Goal: Find specific page/section: Find specific page/section

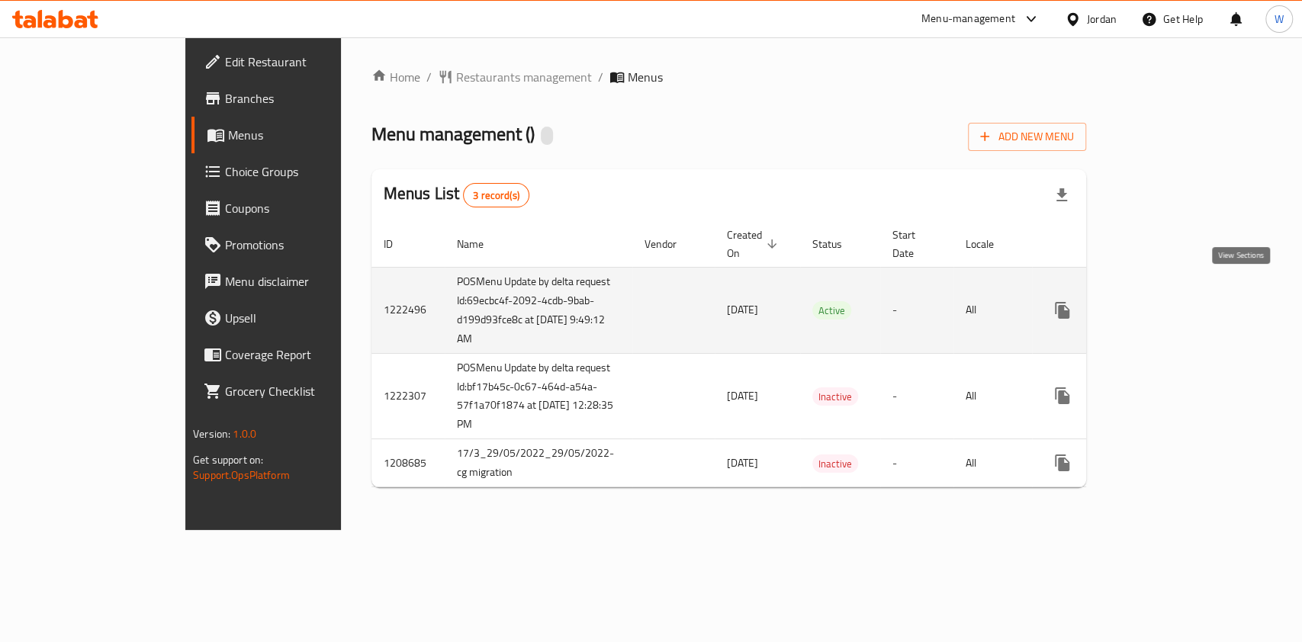
click at [1191, 292] on link "enhanced table" at bounding box center [1172, 310] width 37 height 37
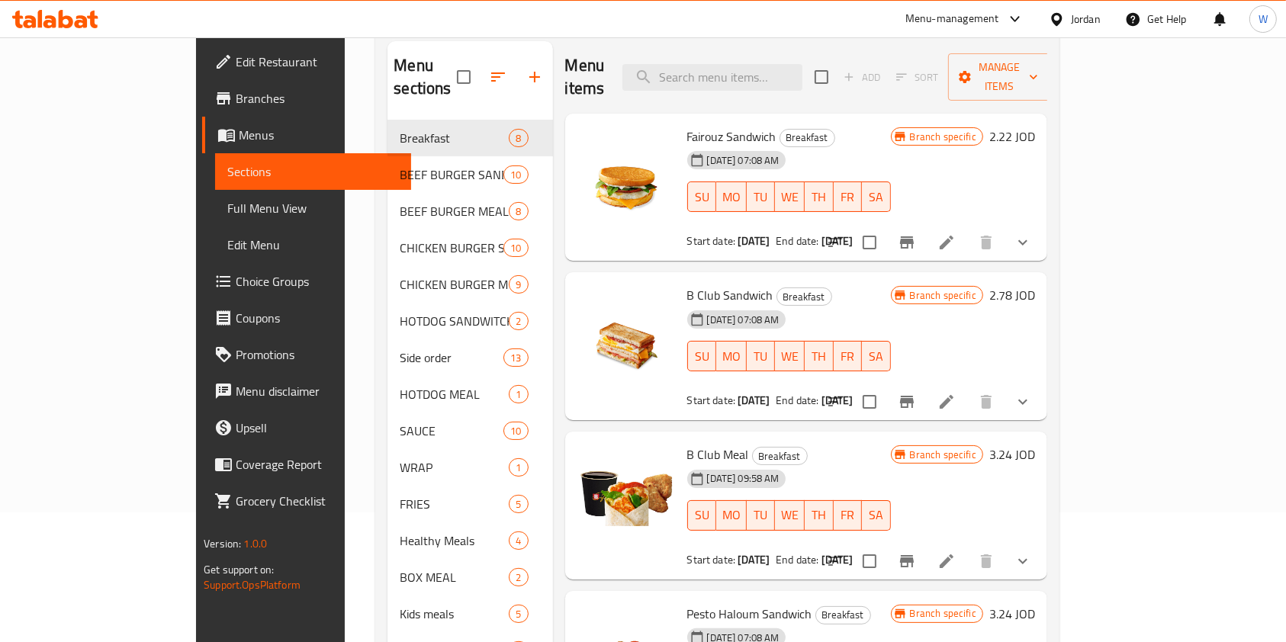
scroll to position [203, 0]
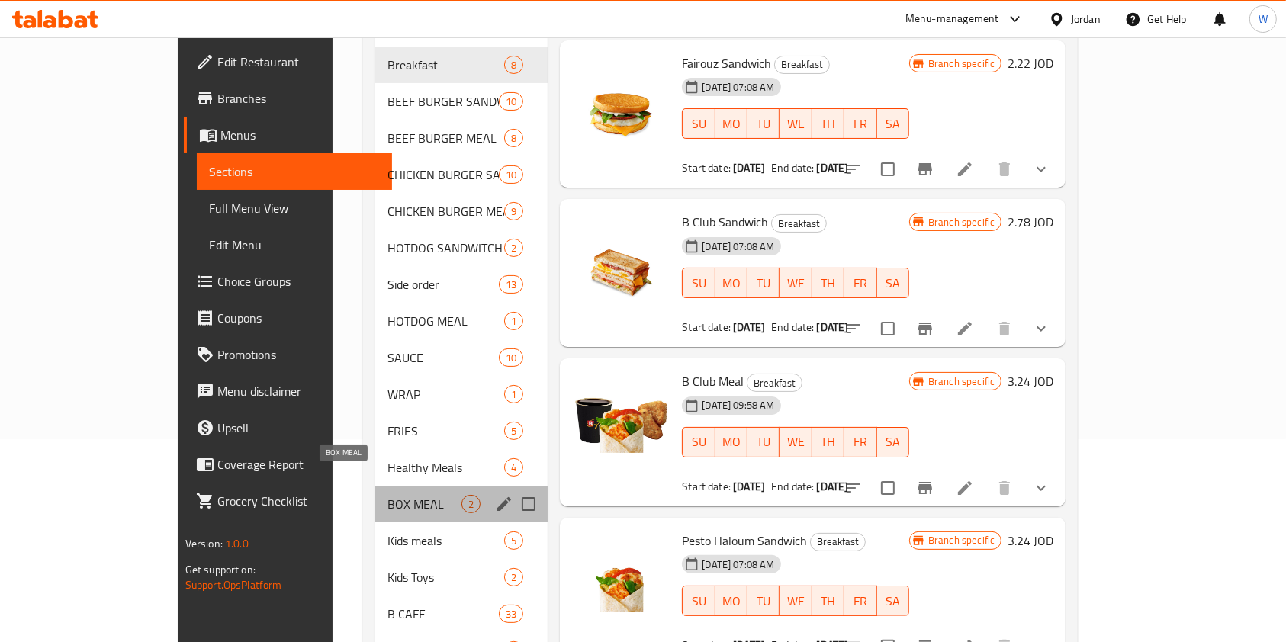
click at [387, 495] on span "BOX MEAL" at bounding box center [424, 504] width 74 height 18
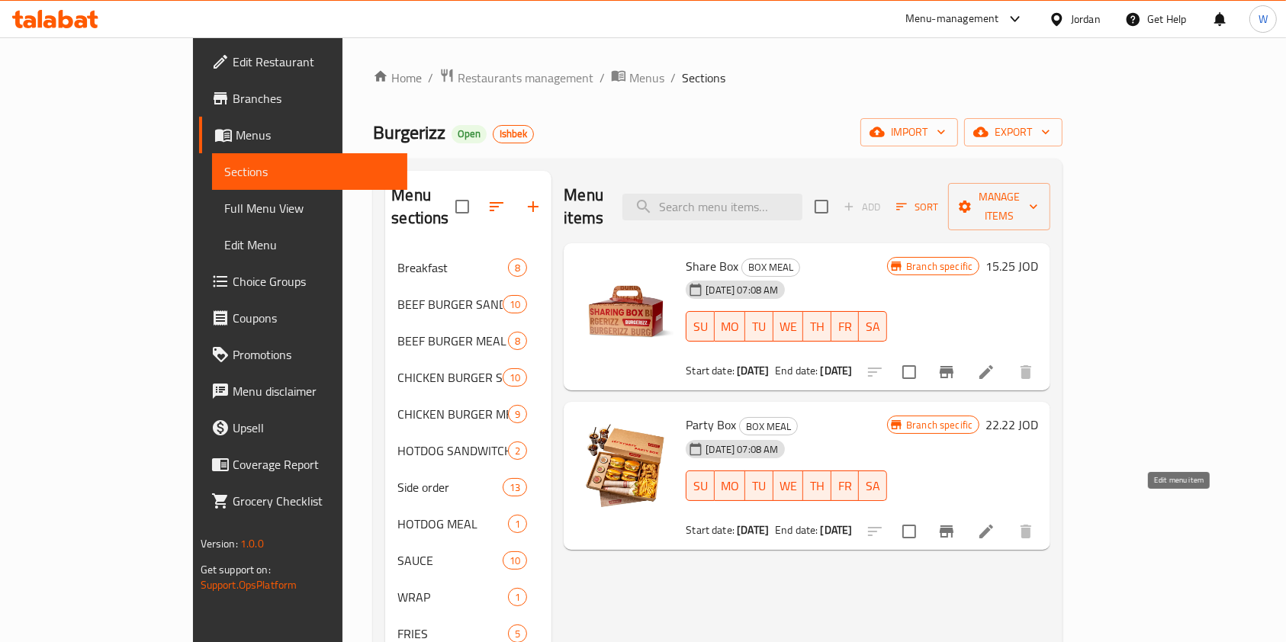
click at [995, 522] on icon at bounding box center [986, 531] width 18 height 18
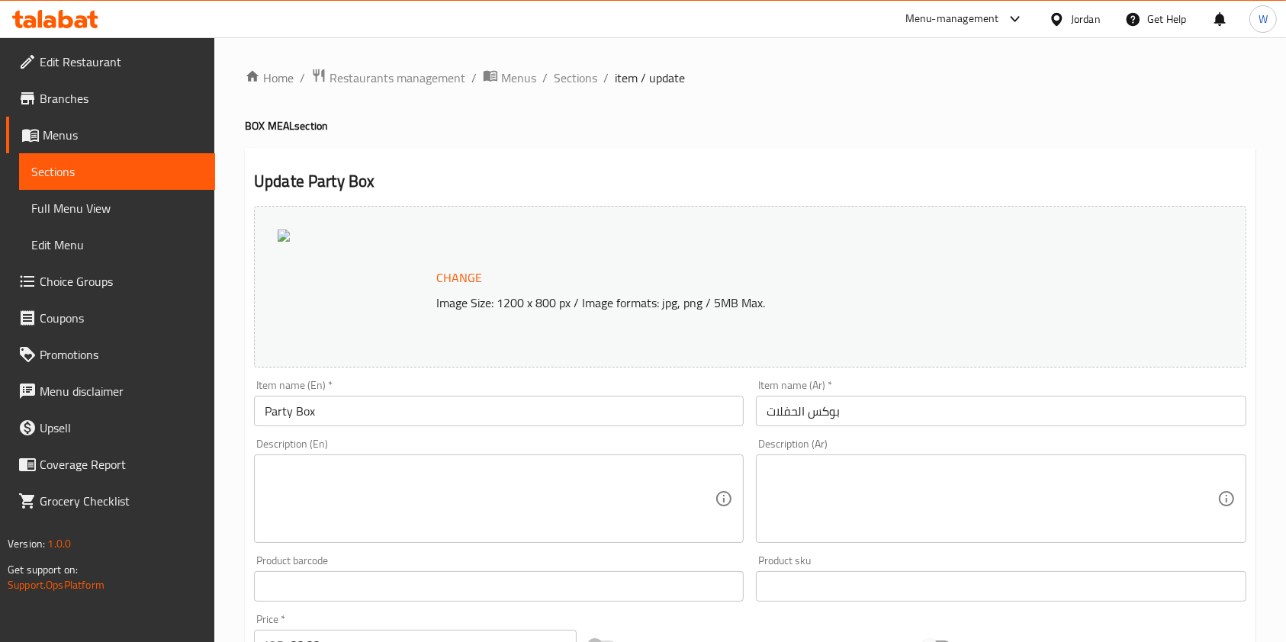
click at [565, 76] on span "Sections" at bounding box center [575, 78] width 43 height 18
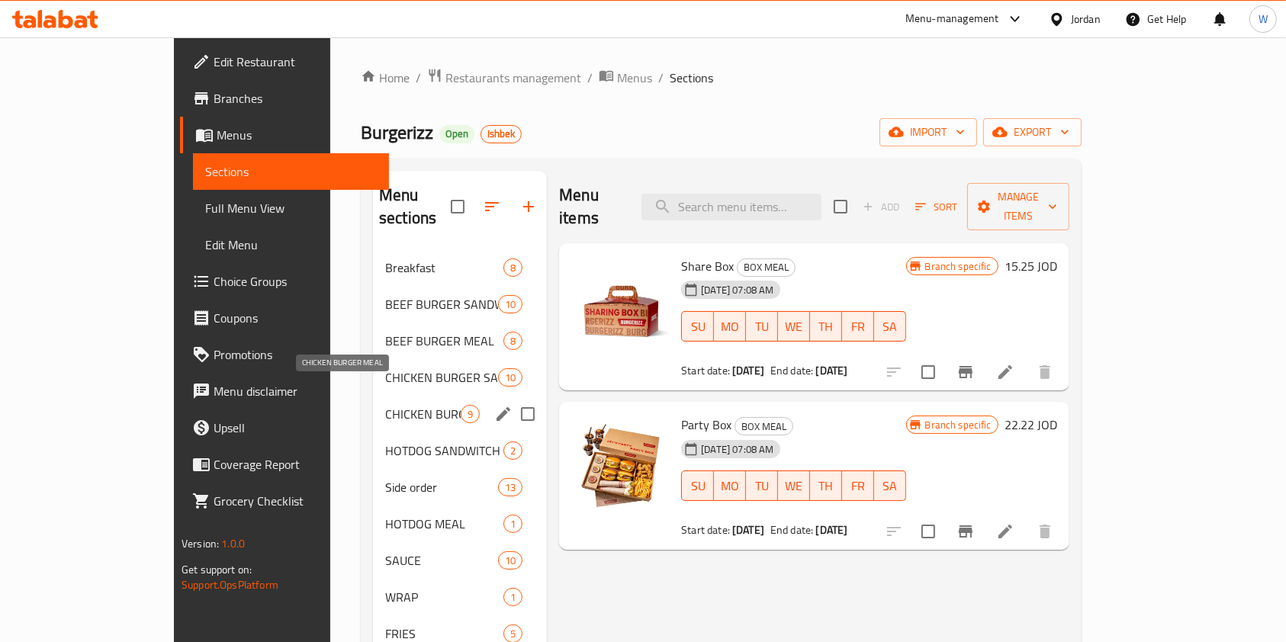
click at [394, 405] on span "CHICKEN BURGER MEAL" at bounding box center [423, 414] width 76 height 18
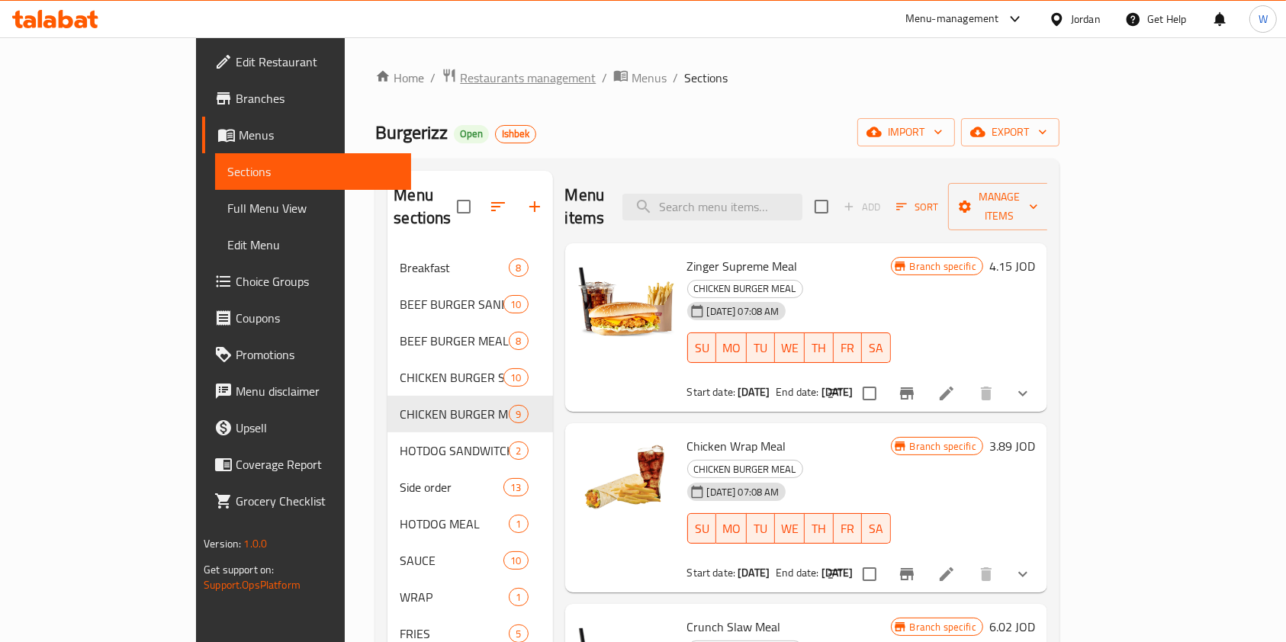
click at [460, 74] on span "Restaurants management" at bounding box center [528, 78] width 136 height 18
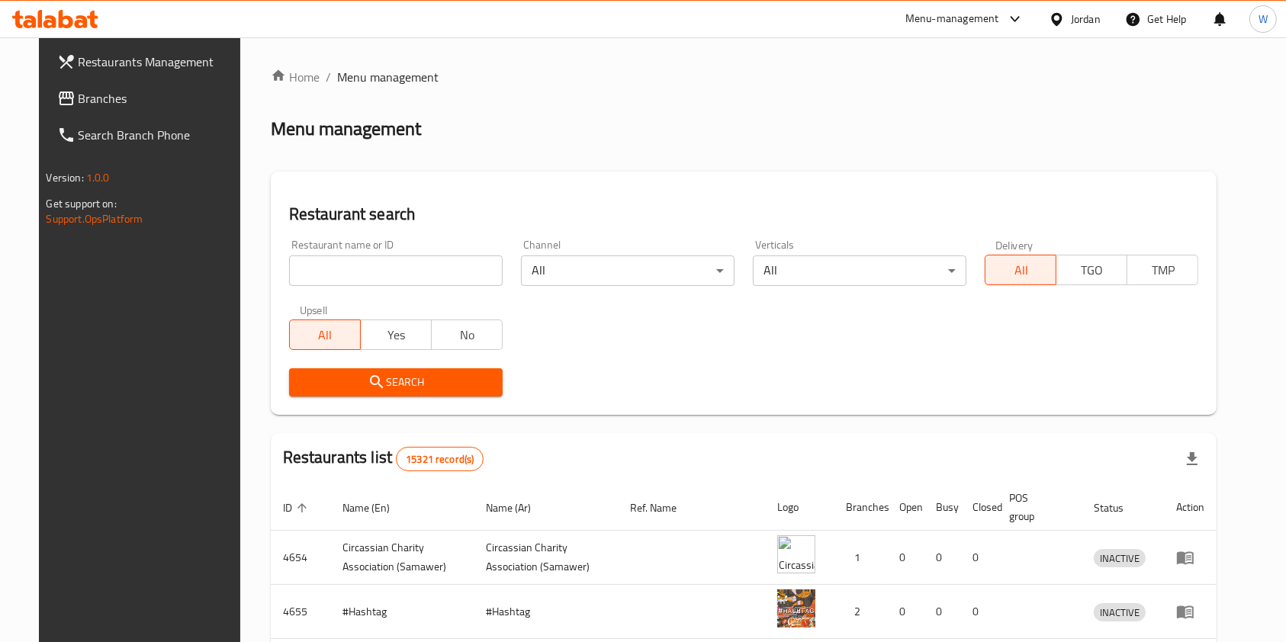
click at [348, 280] on div "Home / Menu management Menu management Restaurant search Restaurant name or ID …" at bounding box center [744, 534] width 947 height 933
click at [348, 280] on input "search" at bounding box center [396, 271] width 214 height 31
type input "Shic`N"
click button "Search" at bounding box center [396, 382] width 214 height 28
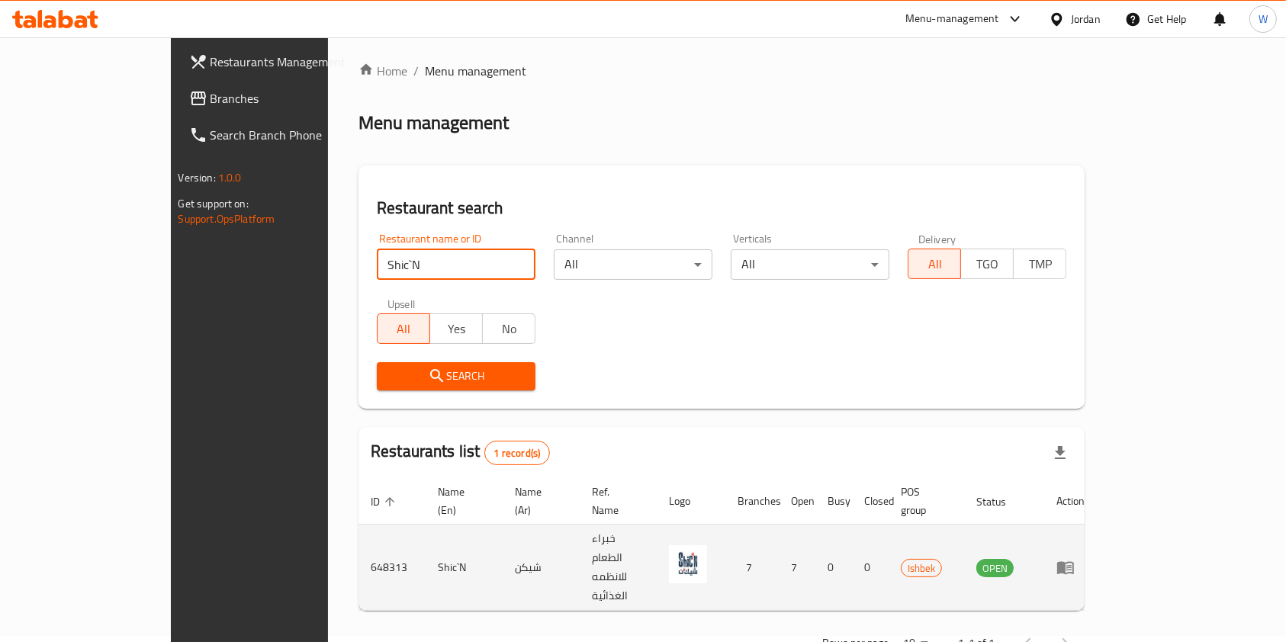
scroll to position [8, 0]
click at [1074, 561] on icon "enhanced table" at bounding box center [1065, 567] width 17 height 13
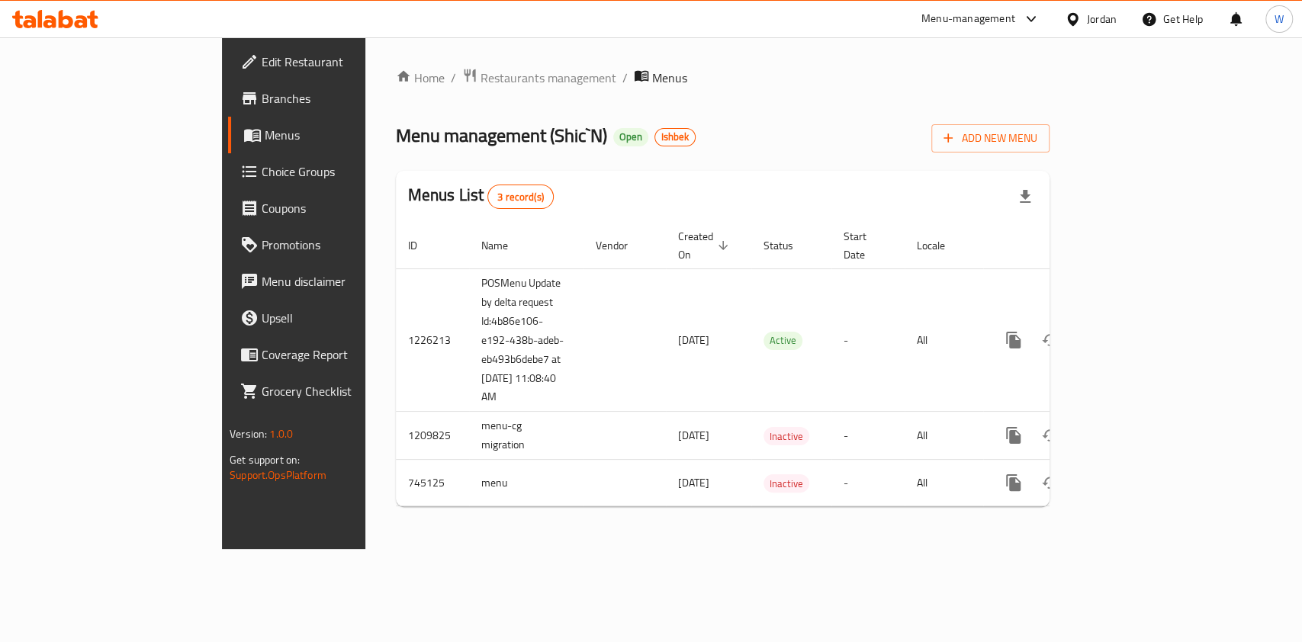
click at [265, 140] on span "Menus" at bounding box center [346, 135] width 162 height 18
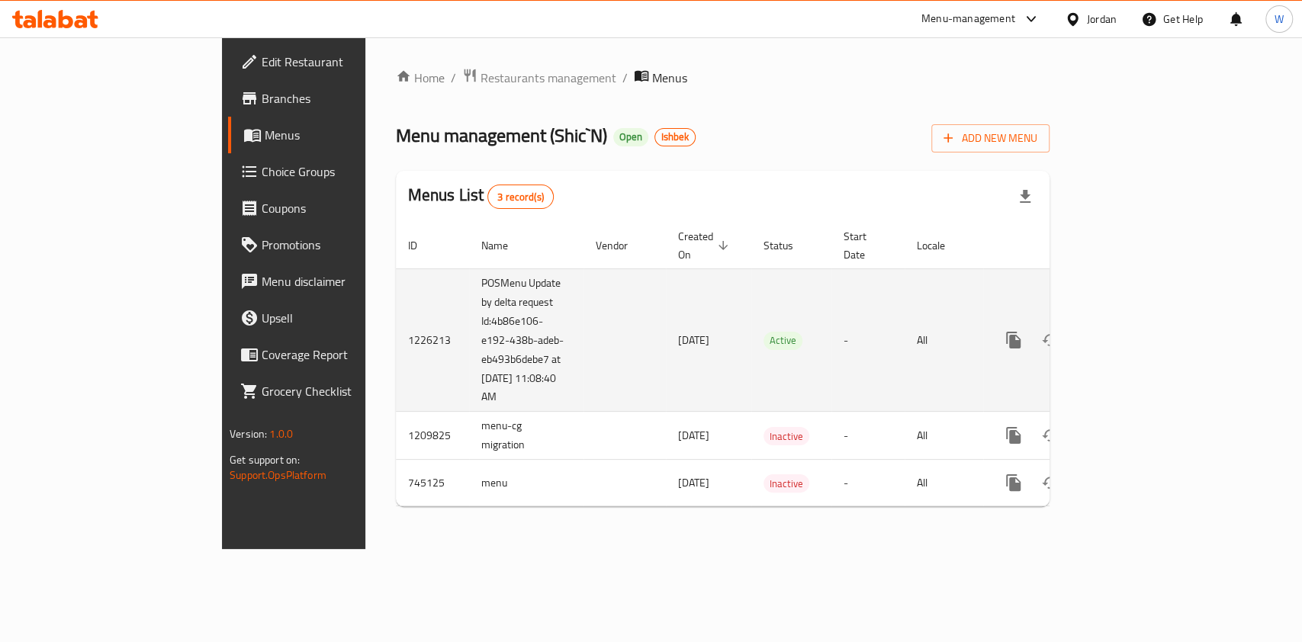
click at [1154, 342] on td "enhanced table" at bounding box center [1068, 339] width 171 height 143
click at [1142, 336] on link "enhanced table" at bounding box center [1123, 340] width 37 height 37
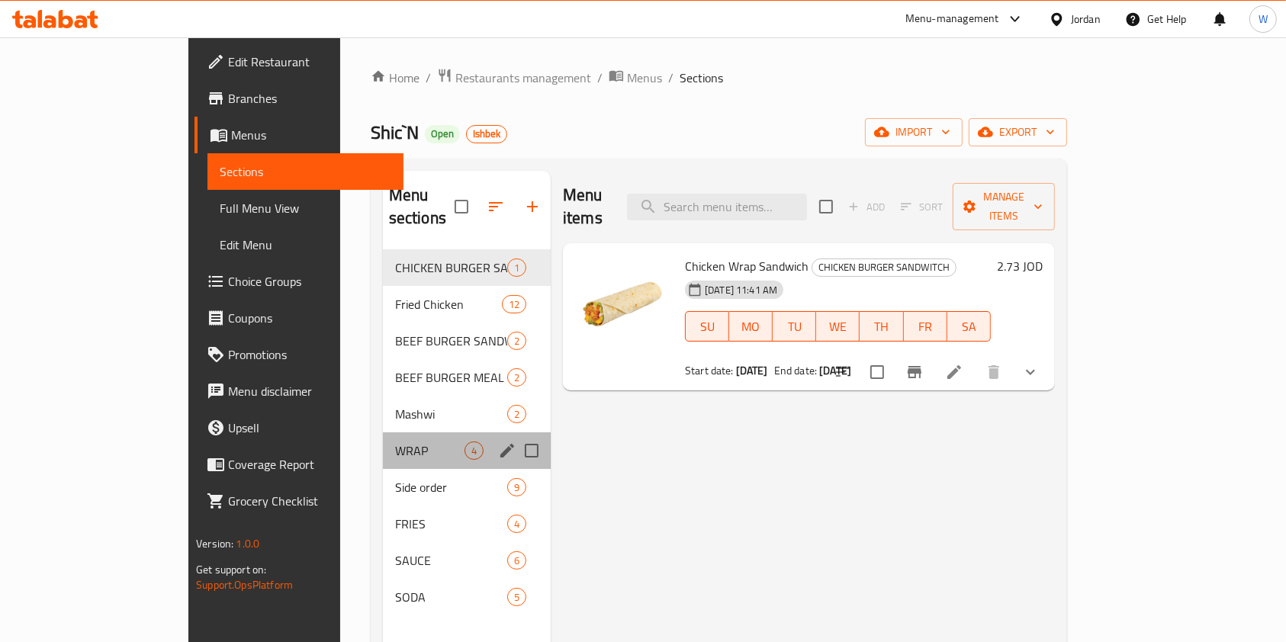
click at [383, 432] on div "WRAP 4" at bounding box center [467, 450] width 168 height 37
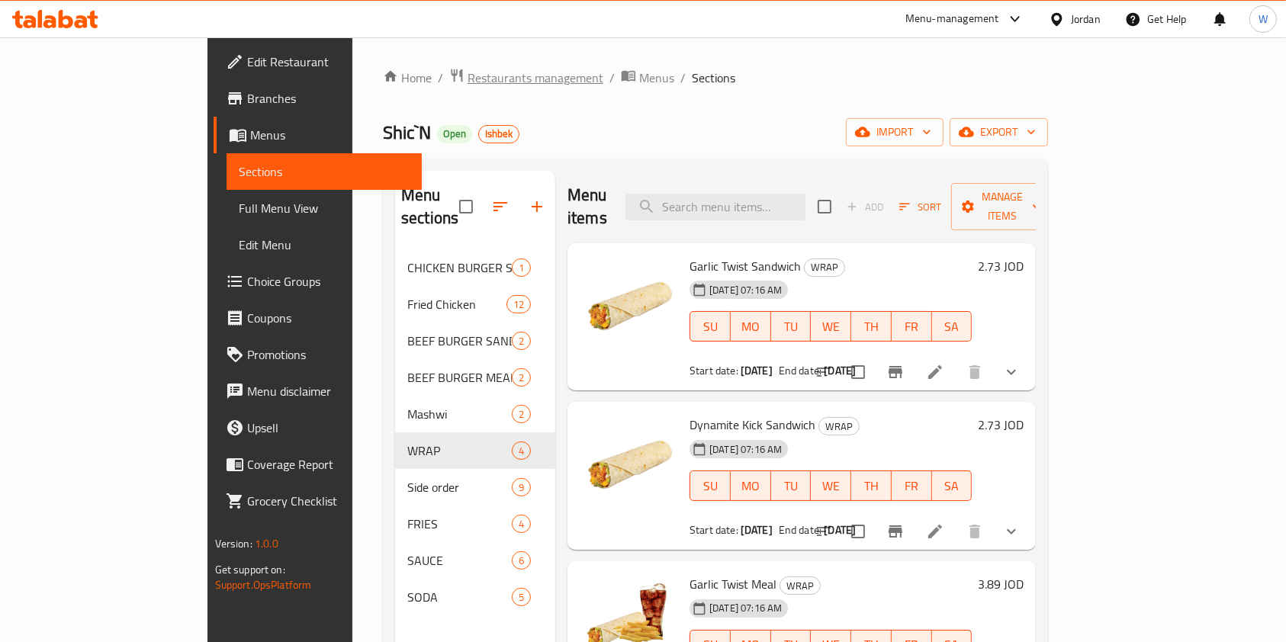
click at [468, 69] on span "Restaurants management" at bounding box center [536, 78] width 136 height 18
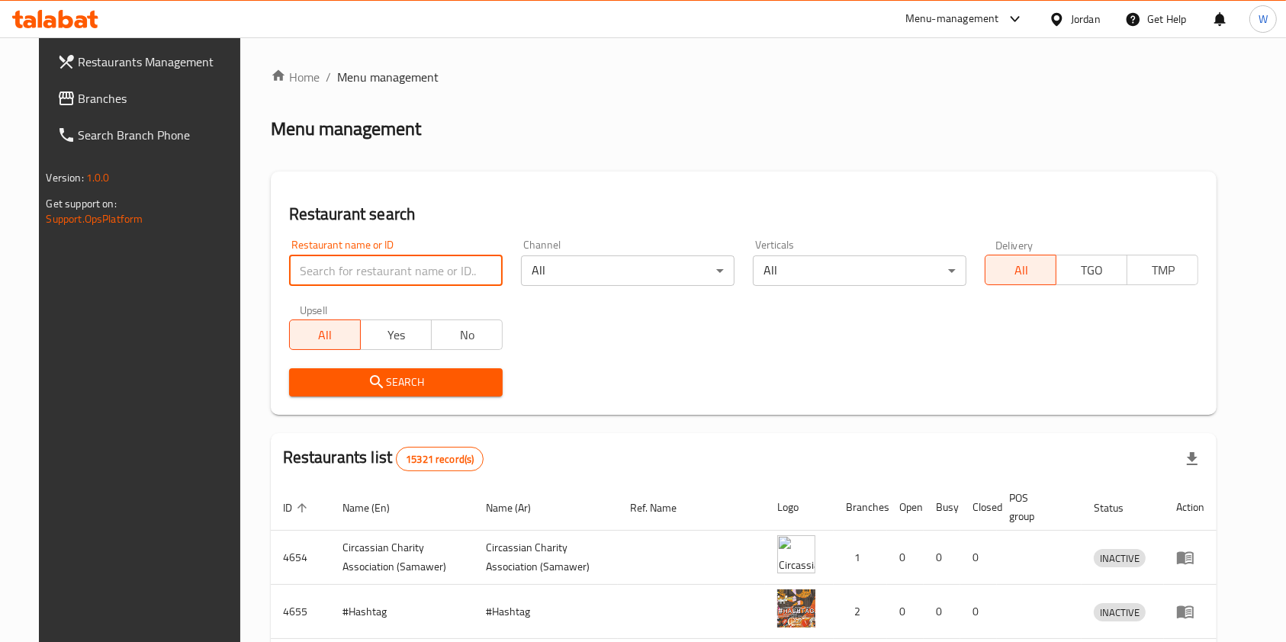
click at [403, 256] on input "search" at bounding box center [396, 271] width 214 height 31
type input "amman al"
click button "Search" at bounding box center [396, 382] width 214 height 28
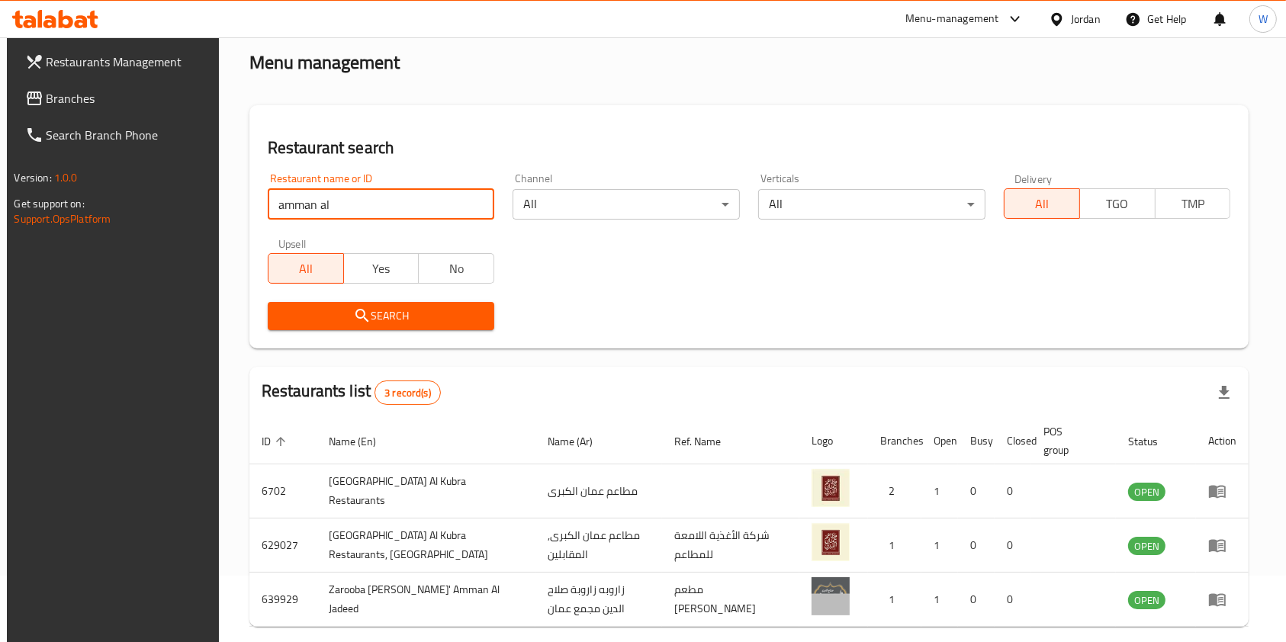
scroll to position [132, 0]
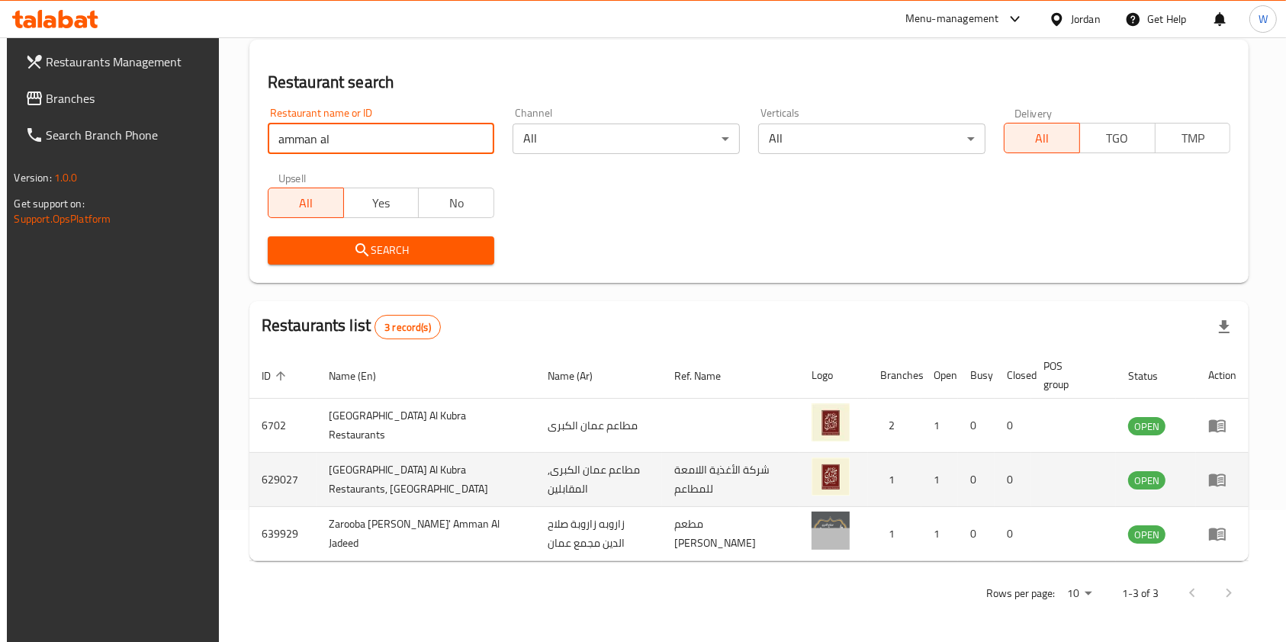
click at [256, 472] on td "629027" at bounding box center [282, 480] width 67 height 54
copy td "629027"
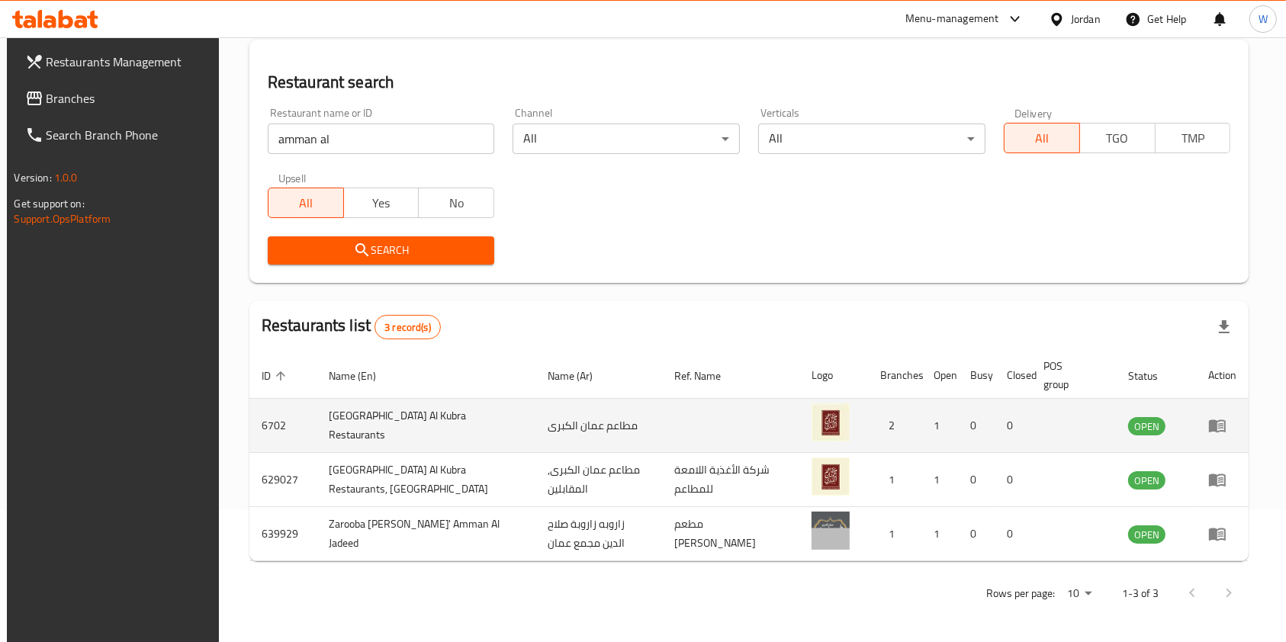
click at [1226, 409] on td "enhanced table" at bounding box center [1222, 426] width 53 height 54
click at [1231, 414] on td "enhanced table" at bounding box center [1222, 426] width 53 height 54
click at [1234, 419] on link "enhanced table" at bounding box center [1222, 425] width 28 height 18
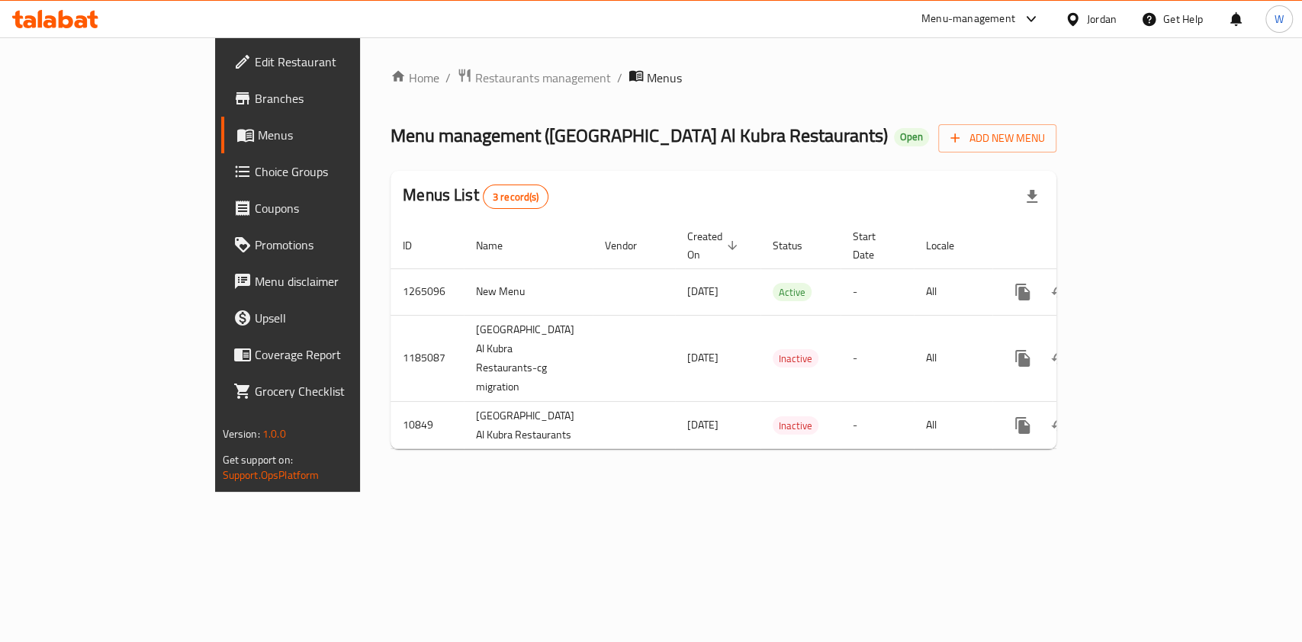
click at [258, 126] on span "Menus" at bounding box center [339, 135] width 162 height 18
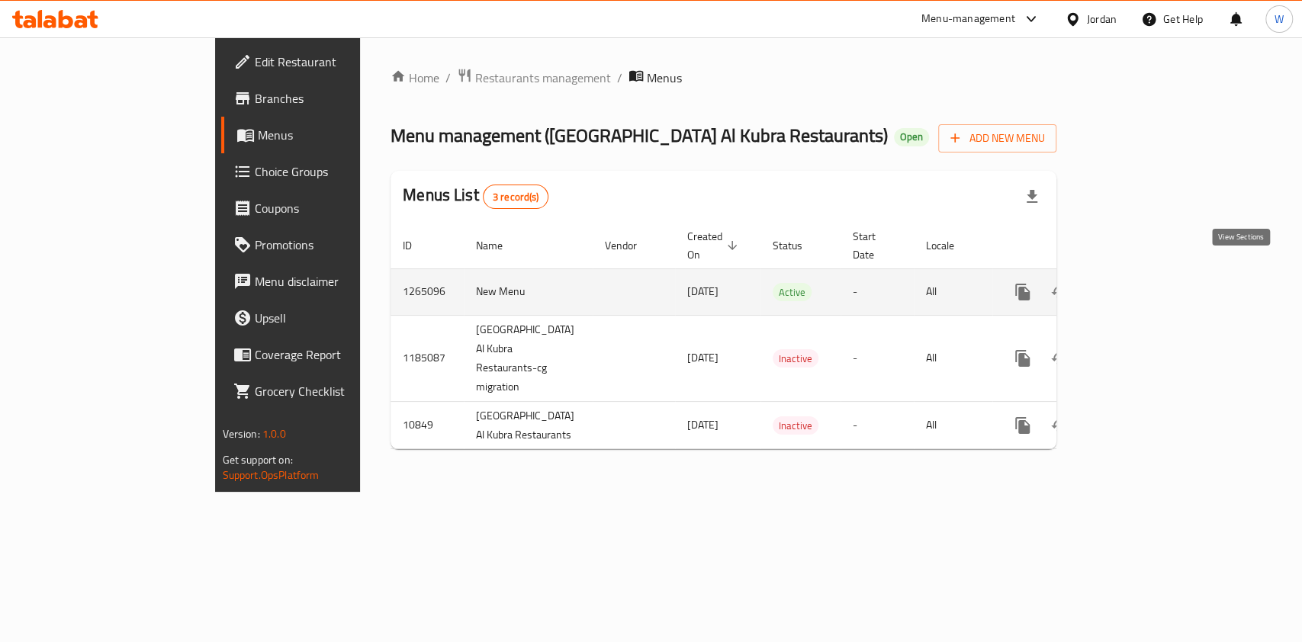
click at [1142, 283] on icon "enhanced table" at bounding box center [1133, 292] width 18 height 18
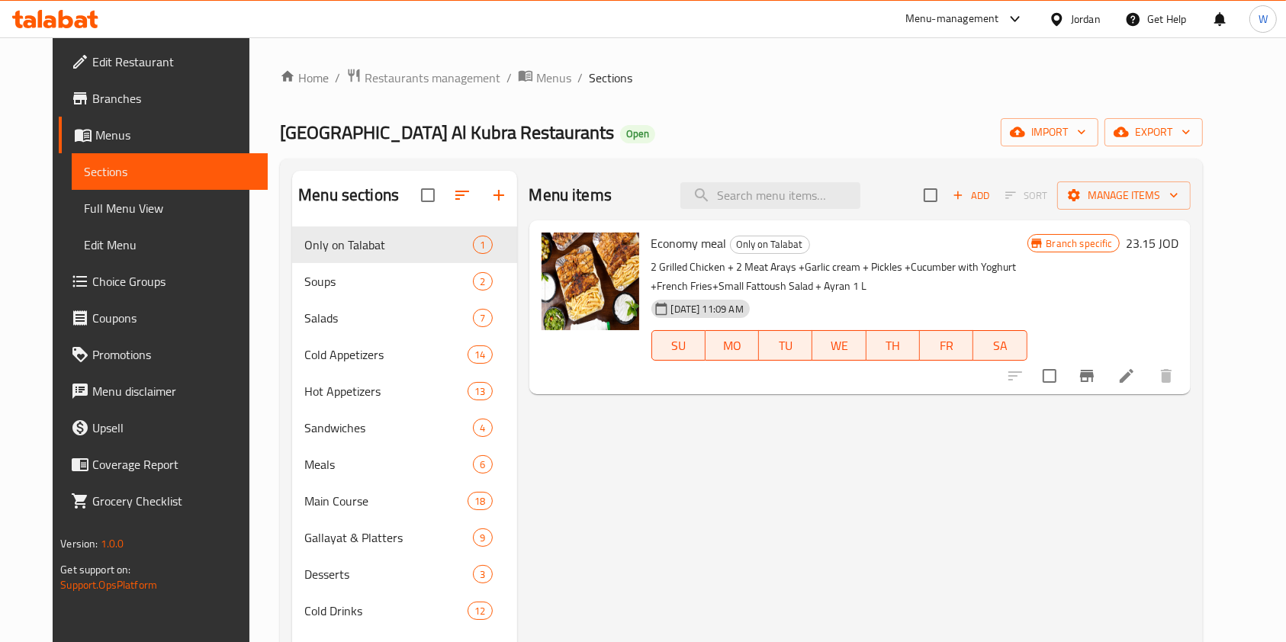
click at [652, 247] on span "Economy meal" at bounding box center [689, 243] width 76 height 23
copy h6 "Economy meal"
click at [1105, 386] on button "Branch-specific-item" at bounding box center [1087, 376] width 37 height 37
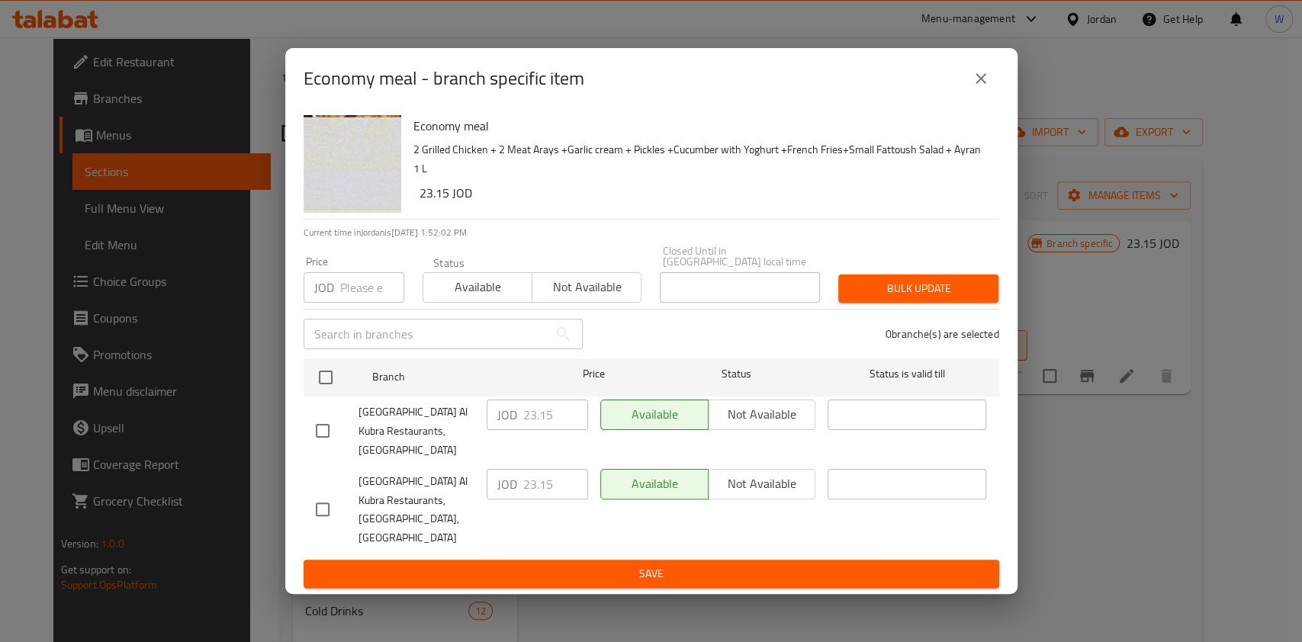
click at [985, 88] on icon "close" at bounding box center [981, 78] width 18 height 18
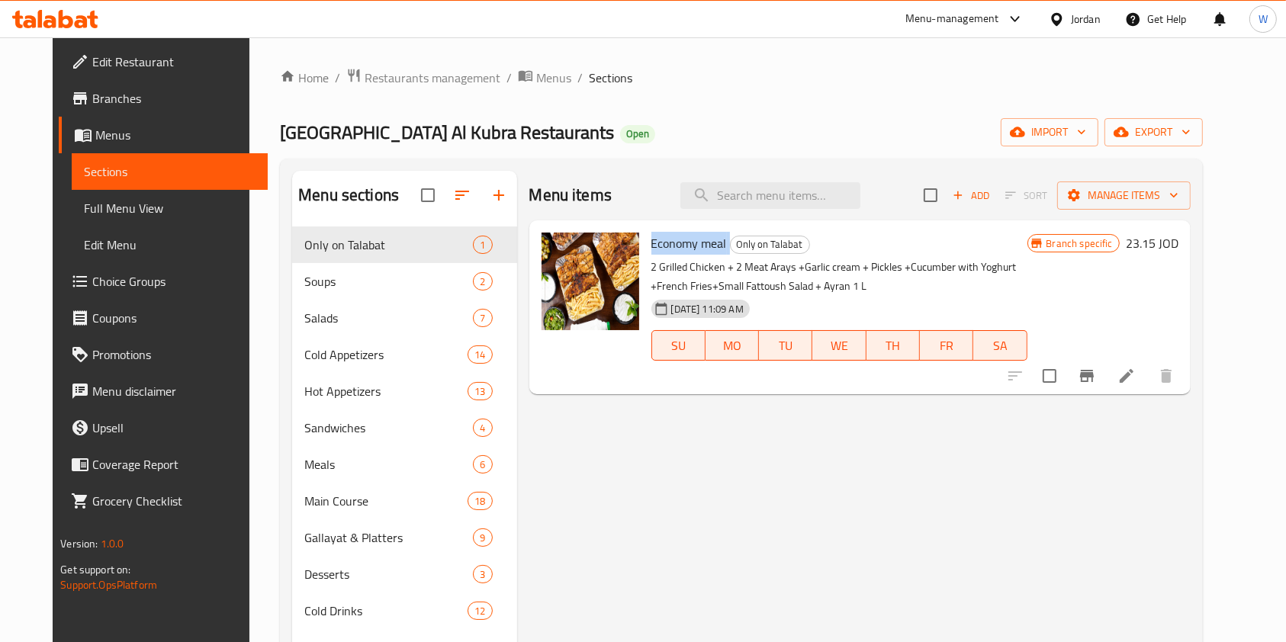
copy h6 "Economy meal"
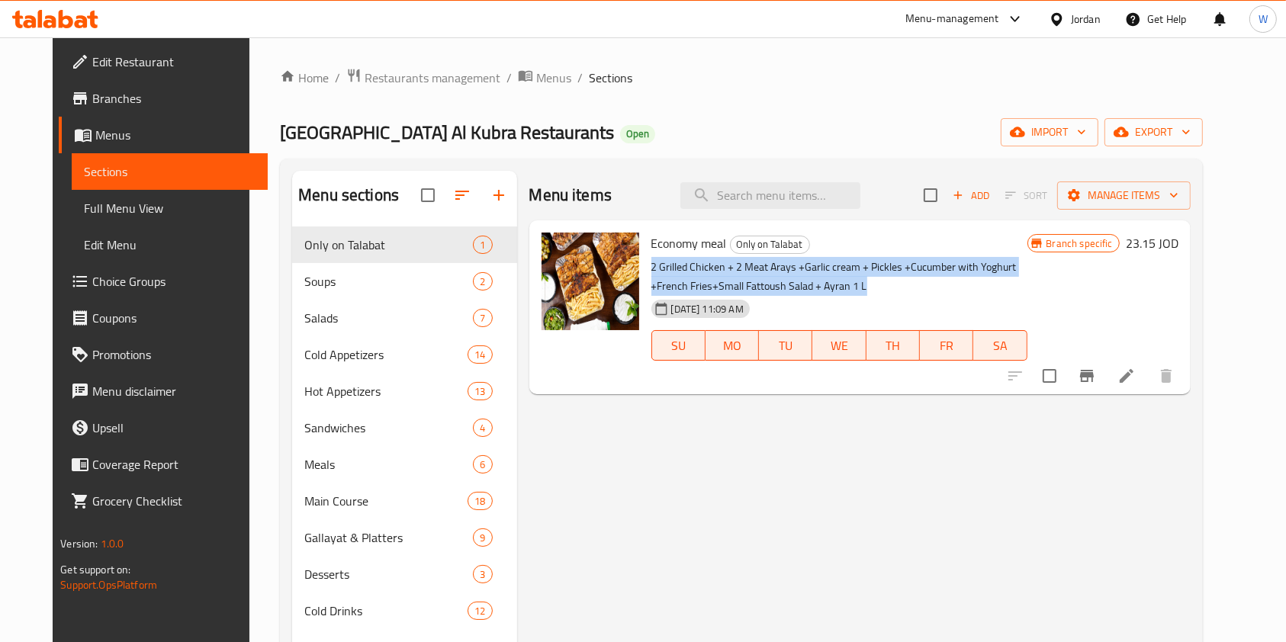
drag, startPoint x: 635, startPoint y: 270, endPoint x: 836, endPoint y: 289, distance: 201.5
click at [836, 289] on div "Economy meal Only on Talabat 2 Grilled Chicken + 2 Meat Arays +Garlic cream + P…" at bounding box center [839, 308] width 388 height 162
copy p "2 Grilled Chicken + 2 Meat Arays +Garlic cream + Pickles +Cucumber with Yoghurt…"
click at [1096, 383] on icon "Branch-specific-item" at bounding box center [1087, 376] width 18 height 18
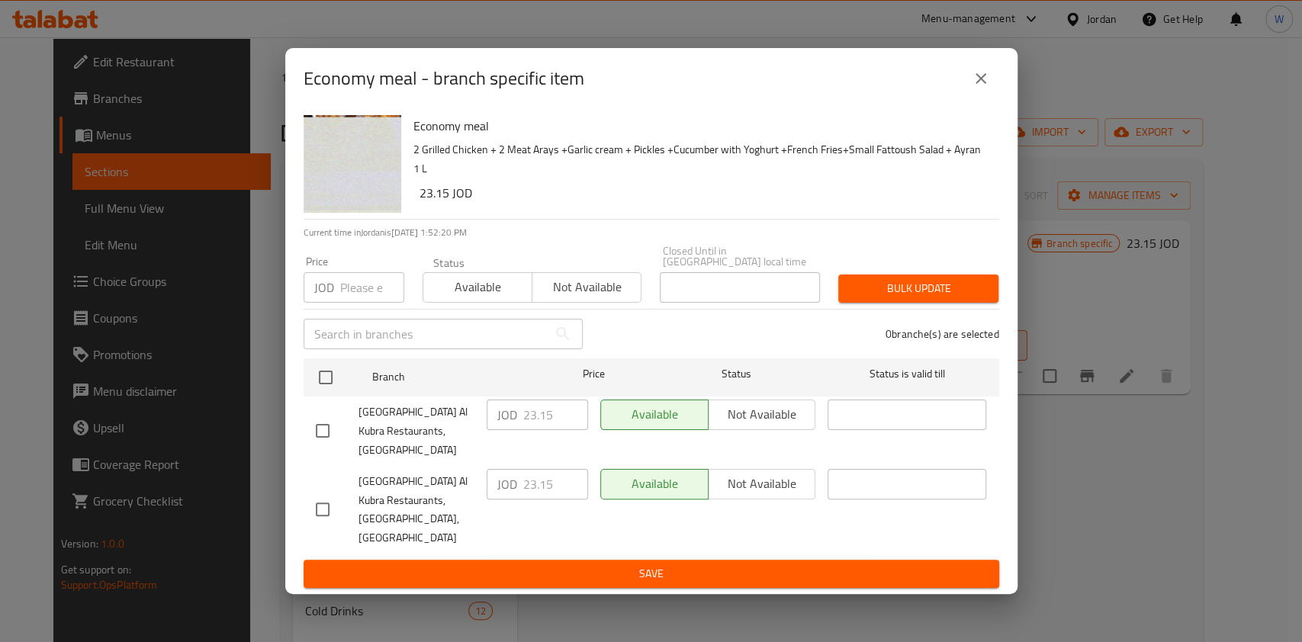
click at [961, 97] on div "Economy meal - branch specific item" at bounding box center [652, 78] width 696 height 37
click at [980, 88] on icon "close" at bounding box center [981, 78] width 18 height 18
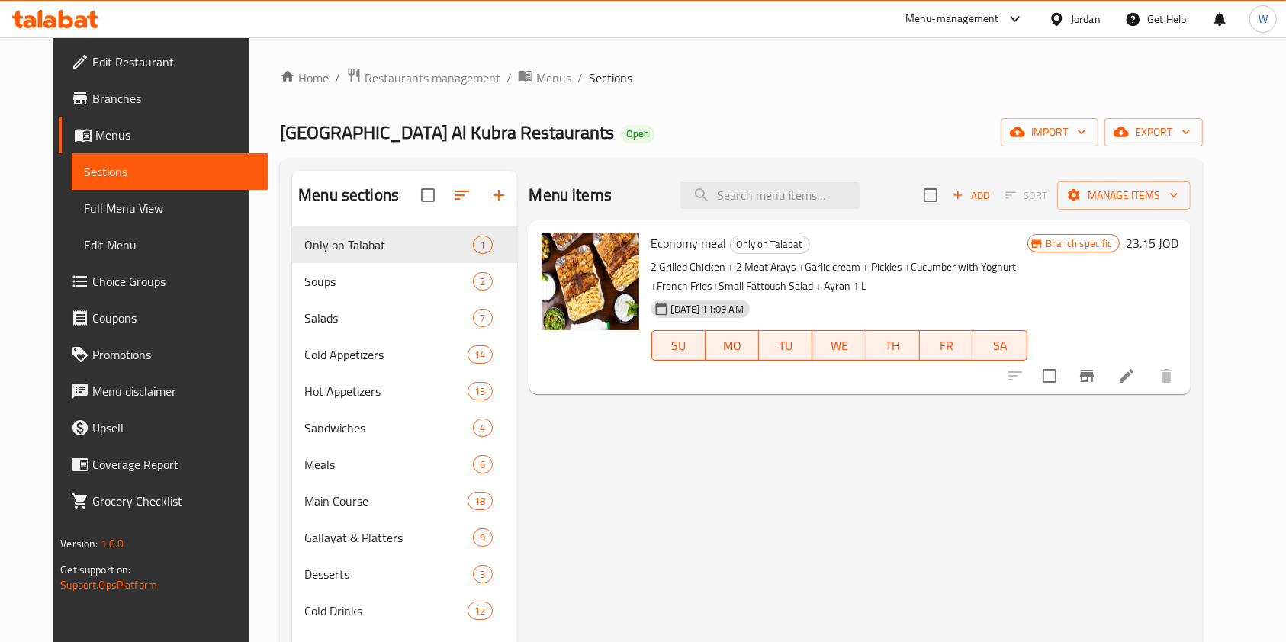
click at [351, 48] on div "Home / Restaurants management / Menus / Sections [GEOGRAPHIC_DATA] Al Kubra Res…" at bounding box center [741, 446] width 984 height 818
click at [369, 75] on span "Restaurants management" at bounding box center [433, 78] width 136 height 18
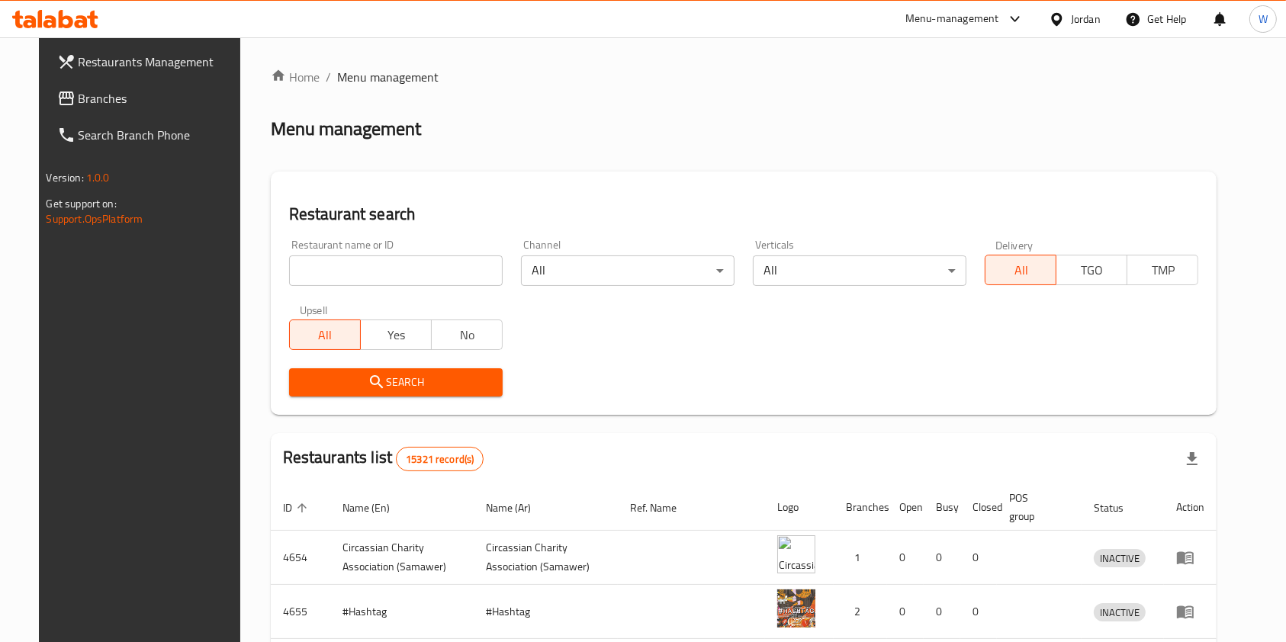
click at [339, 277] on input "search" at bounding box center [396, 271] width 214 height 31
type input "lebnani"
click button "Search" at bounding box center [396, 382] width 214 height 28
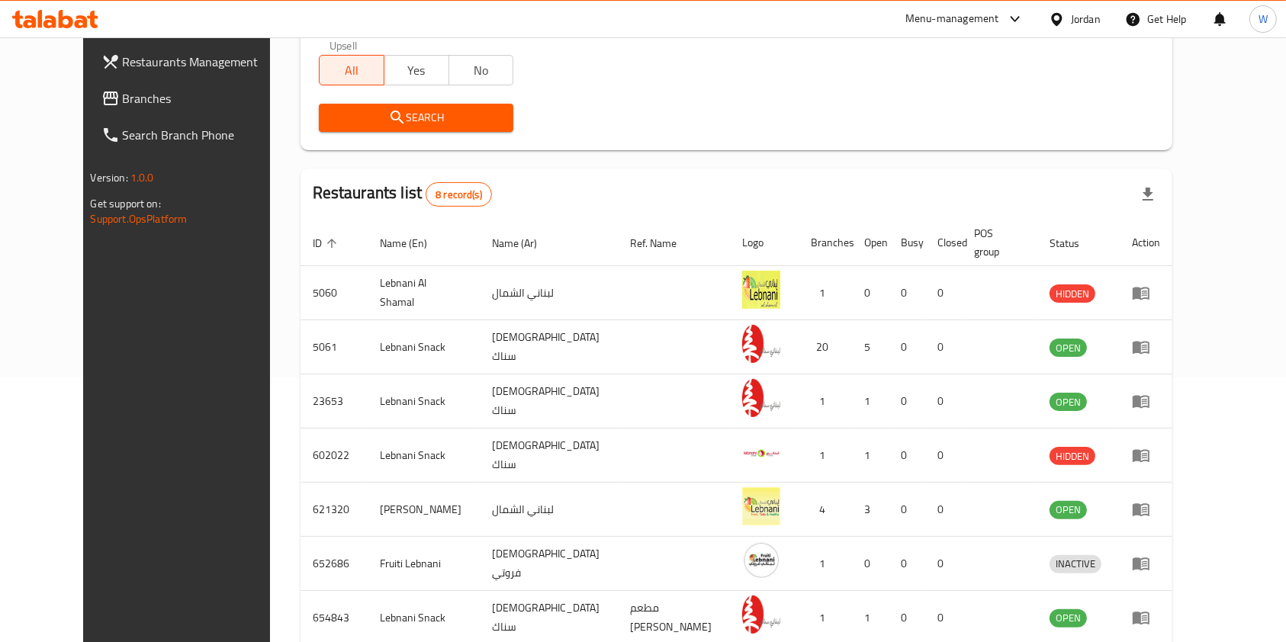
scroll to position [358, 0]
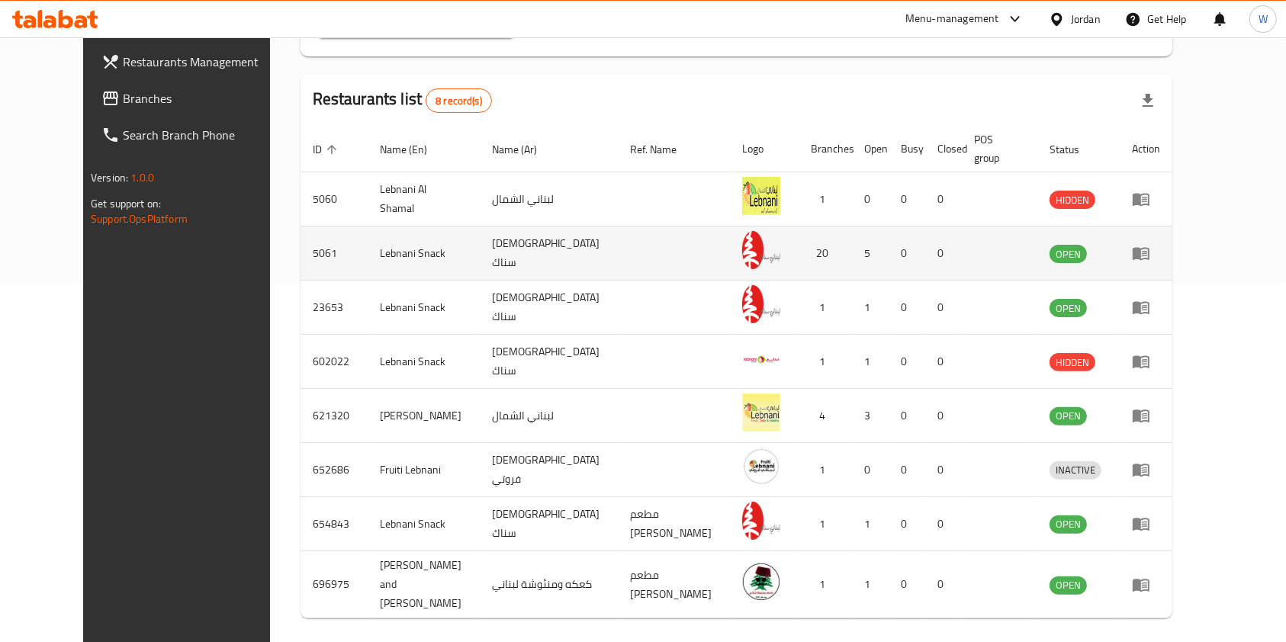
click at [1149, 248] on icon "enhanced table" at bounding box center [1141, 254] width 17 height 13
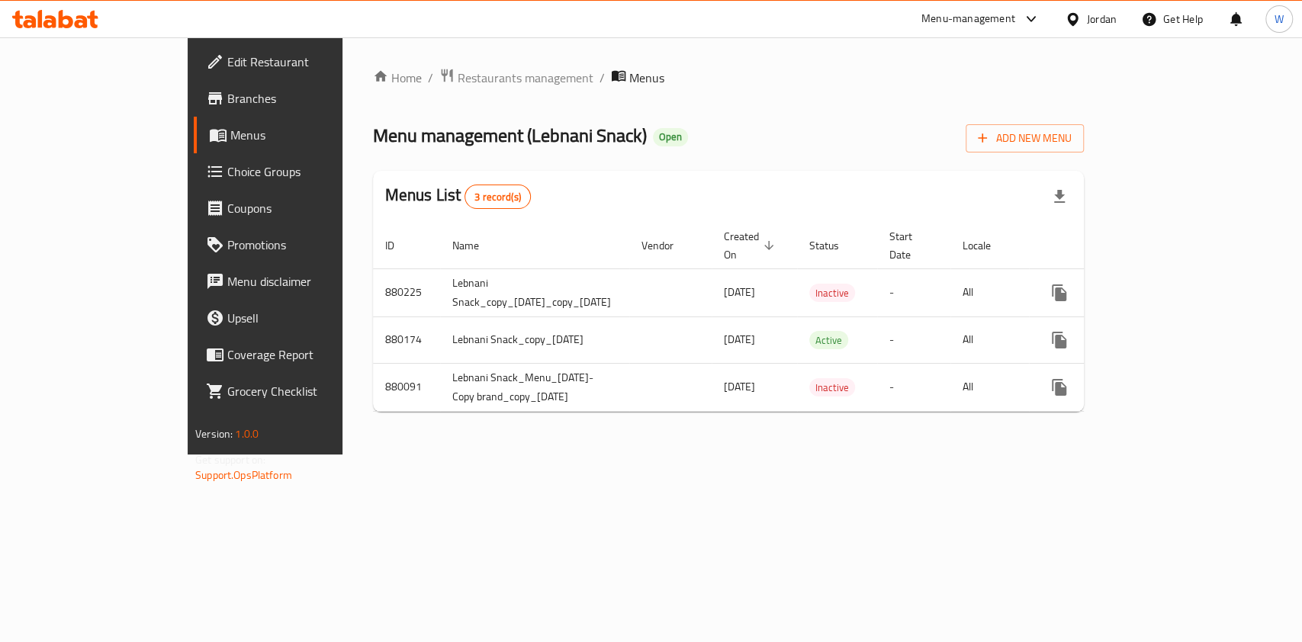
click at [194, 76] on link "Edit Restaurant" at bounding box center [299, 61] width 211 height 37
